Goal: Navigation & Orientation: Find specific page/section

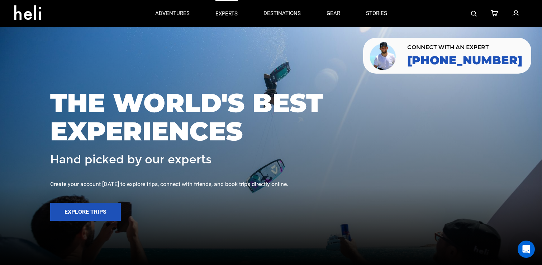
click at [229, 13] on p "experts" at bounding box center [227, 14] width 22 height 8
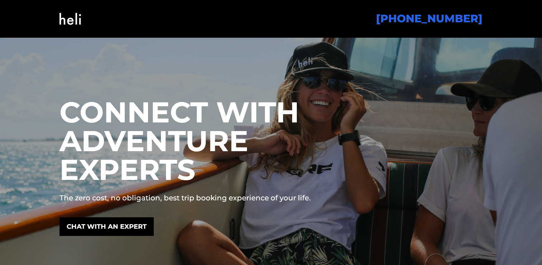
click at [70, 19] on img at bounding box center [71, 18] width 22 height 29
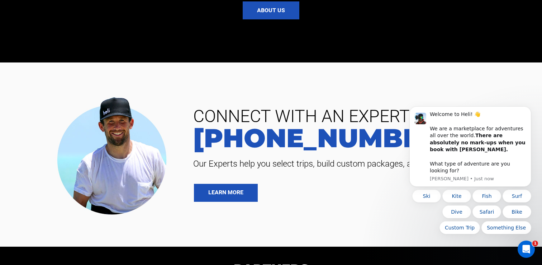
scroll to position [1575, 0]
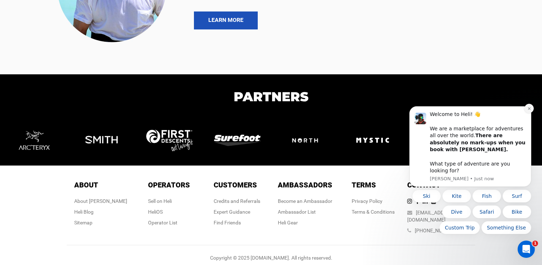
click at [528, 110] on icon "Dismiss notification" at bounding box center [530, 109] width 4 height 4
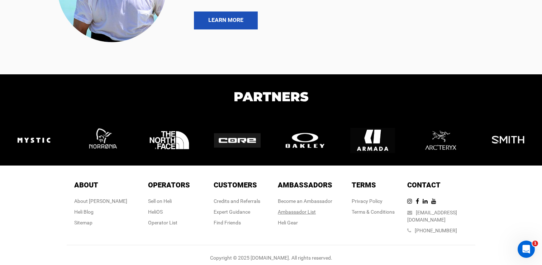
click at [315, 211] on div "Ambassador List" at bounding box center [305, 211] width 55 height 7
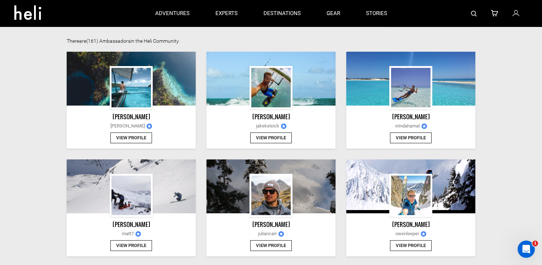
scroll to position [95, 0]
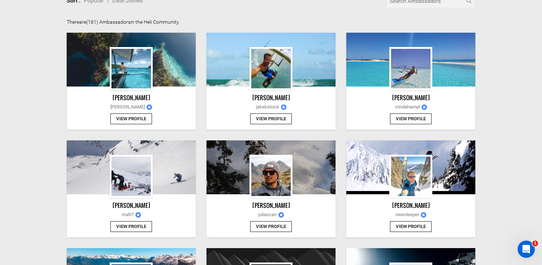
click at [416, 225] on button "View Profile" at bounding box center [411, 226] width 42 height 11
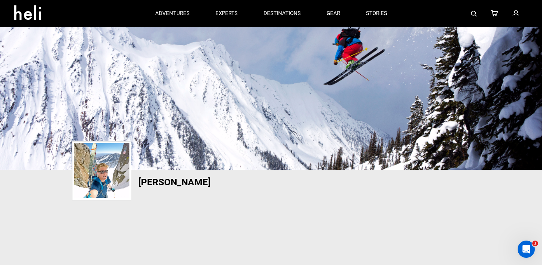
click at [108, 179] on img at bounding box center [102, 170] width 56 height 55
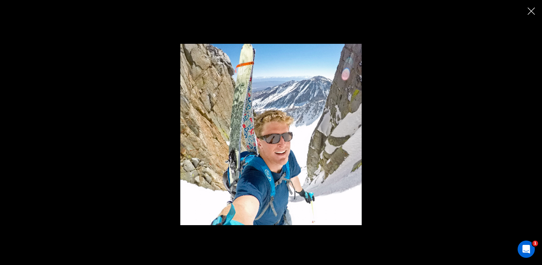
click at [533, 15] on div at bounding box center [271, 125] width 528 height 251
click at [532, 12] on img "Close" at bounding box center [531, 11] width 7 height 7
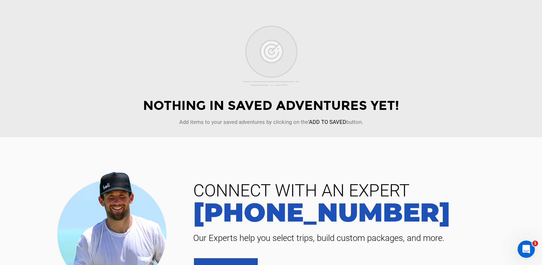
scroll to position [259, 0]
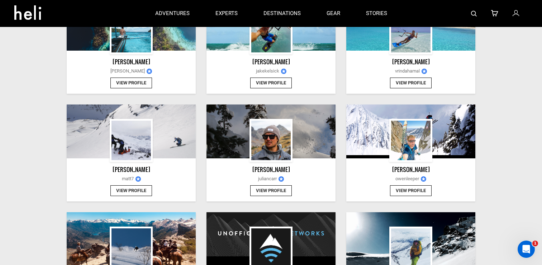
scroll to position [175, 0]
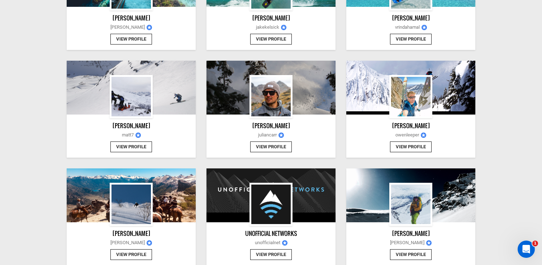
click at [269, 91] on img at bounding box center [270, 96] width 39 height 39
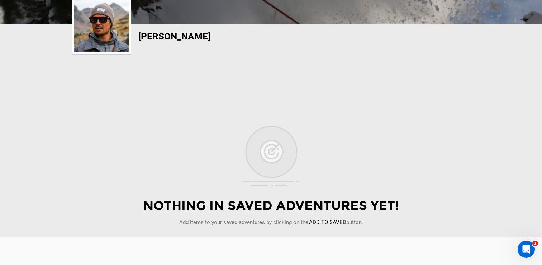
scroll to position [150, 0]
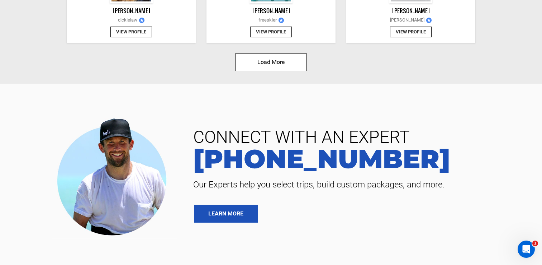
scroll to position [1128, 0]
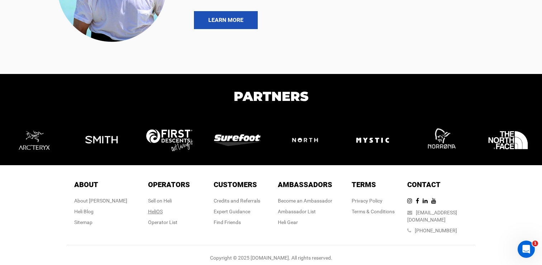
click at [158, 212] on link "HeliOS" at bounding box center [155, 211] width 15 height 6
